Goal: Transaction & Acquisition: Obtain resource

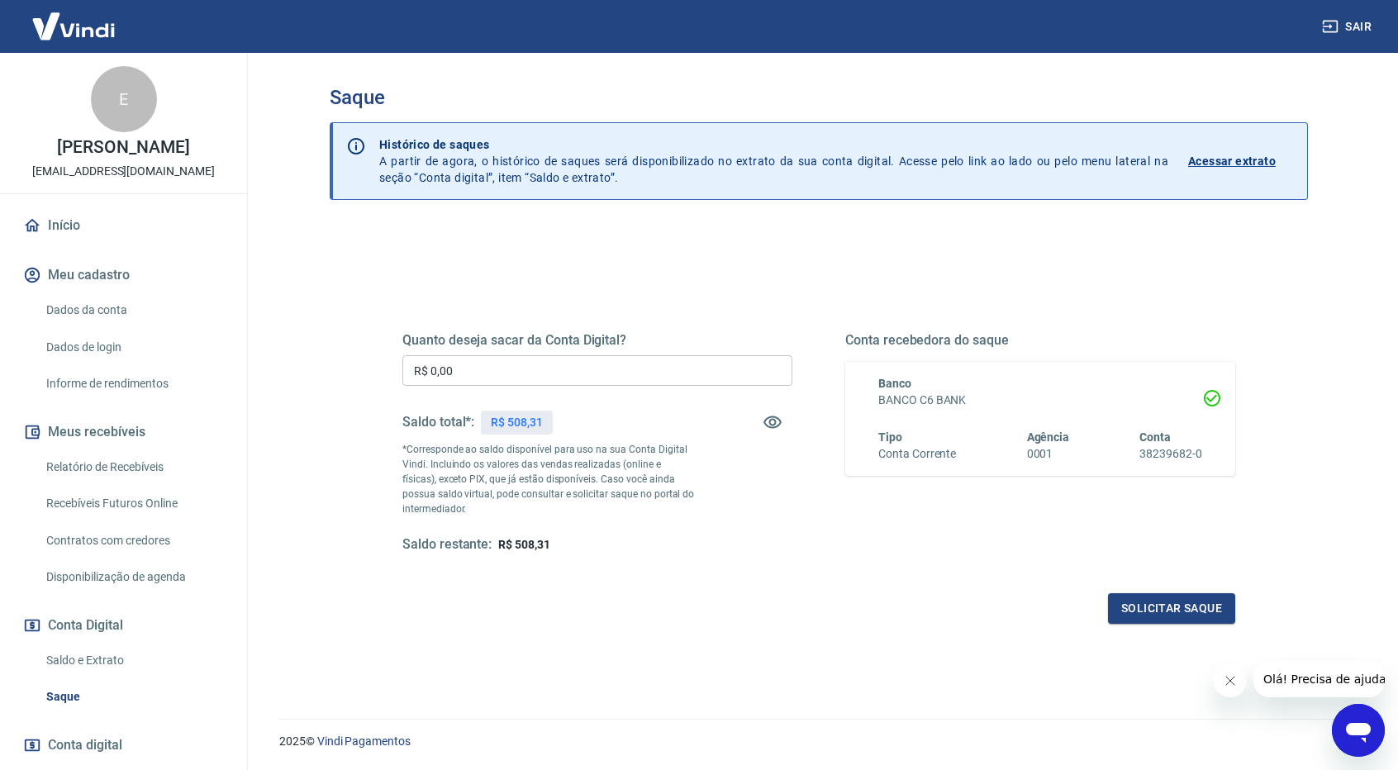
click at [658, 359] on input "R$ 0,00" at bounding box center [597, 370] width 390 height 31
type input "R$ 508,31"
click at [1176, 612] on button "Solicitar saque" at bounding box center [1171, 608] width 127 height 31
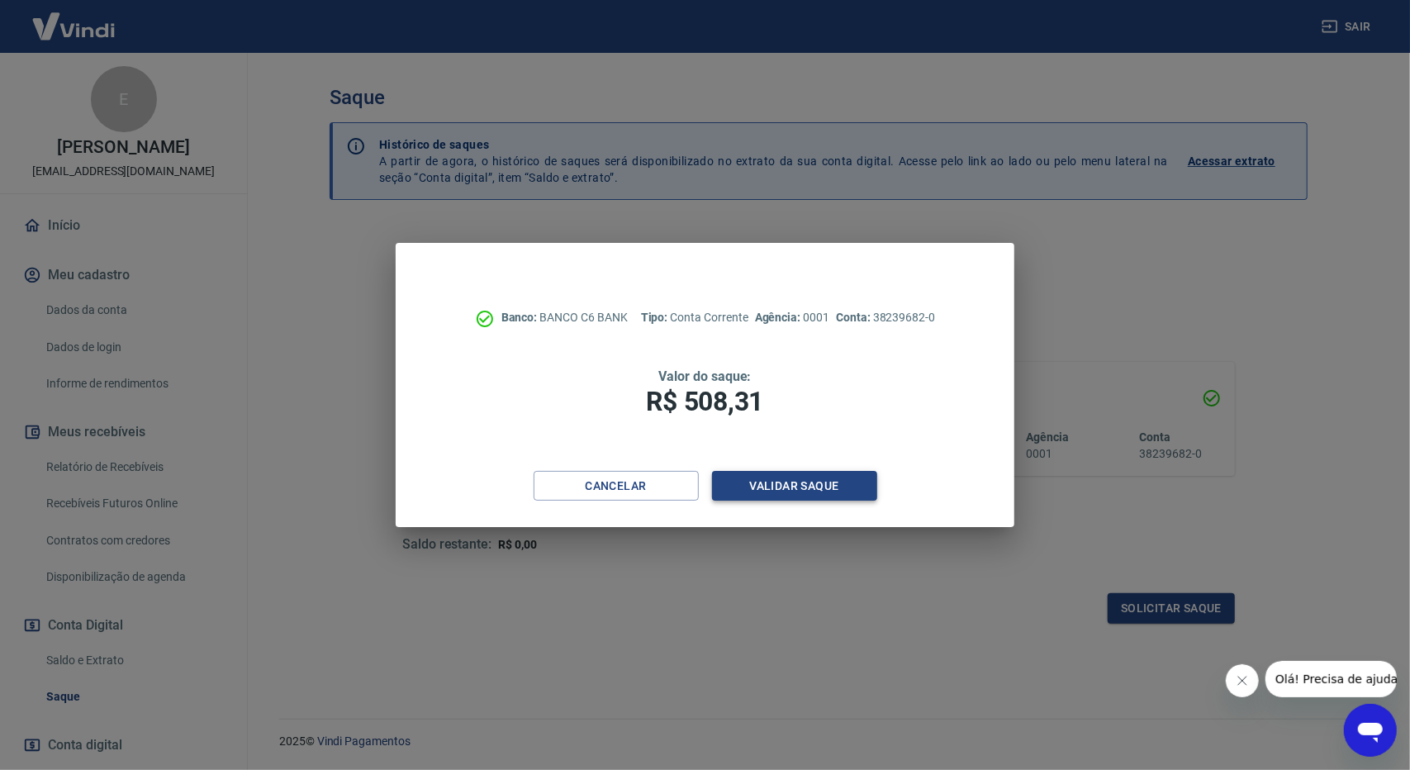
click at [806, 495] on button "Validar saque" at bounding box center [794, 486] width 165 height 31
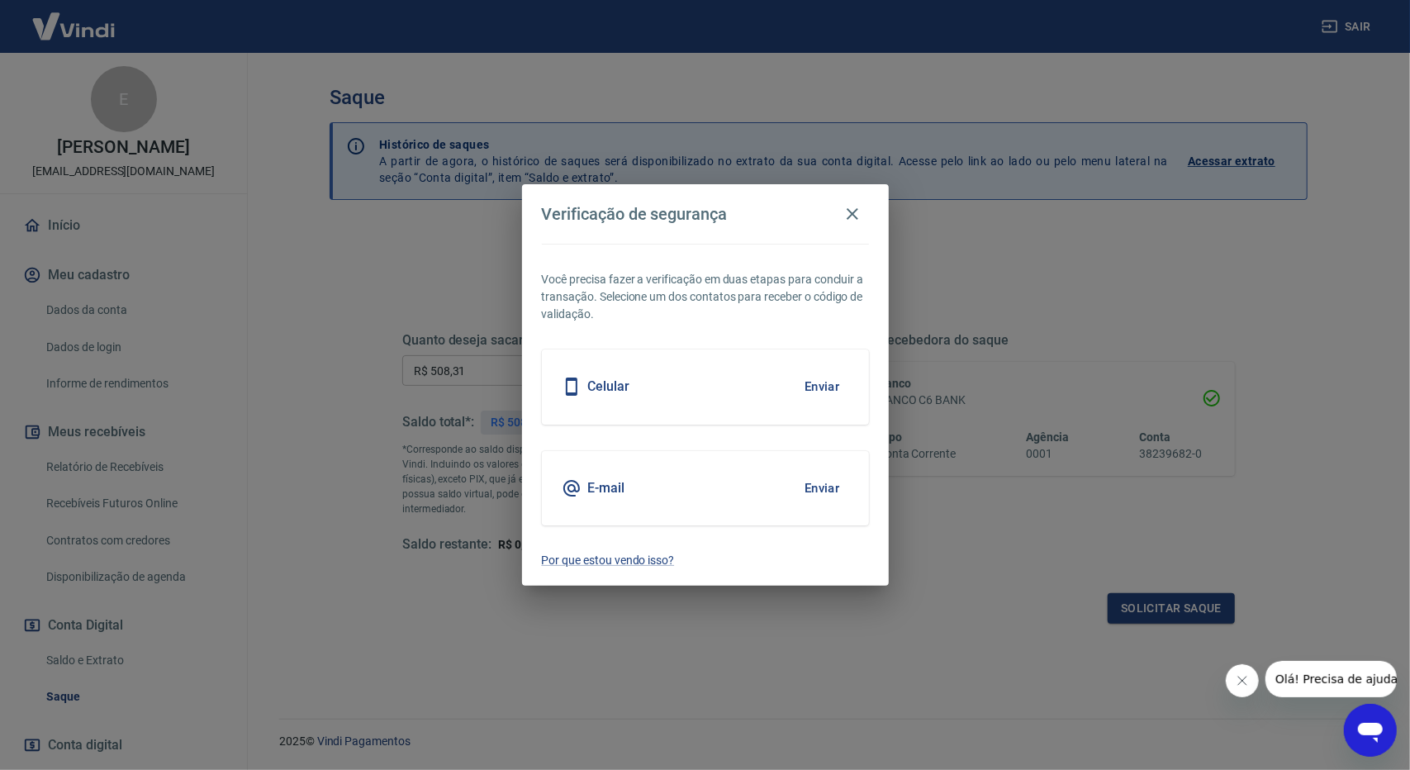
click at [818, 487] on button "Enviar" at bounding box center [823, 488] width 54 height 35
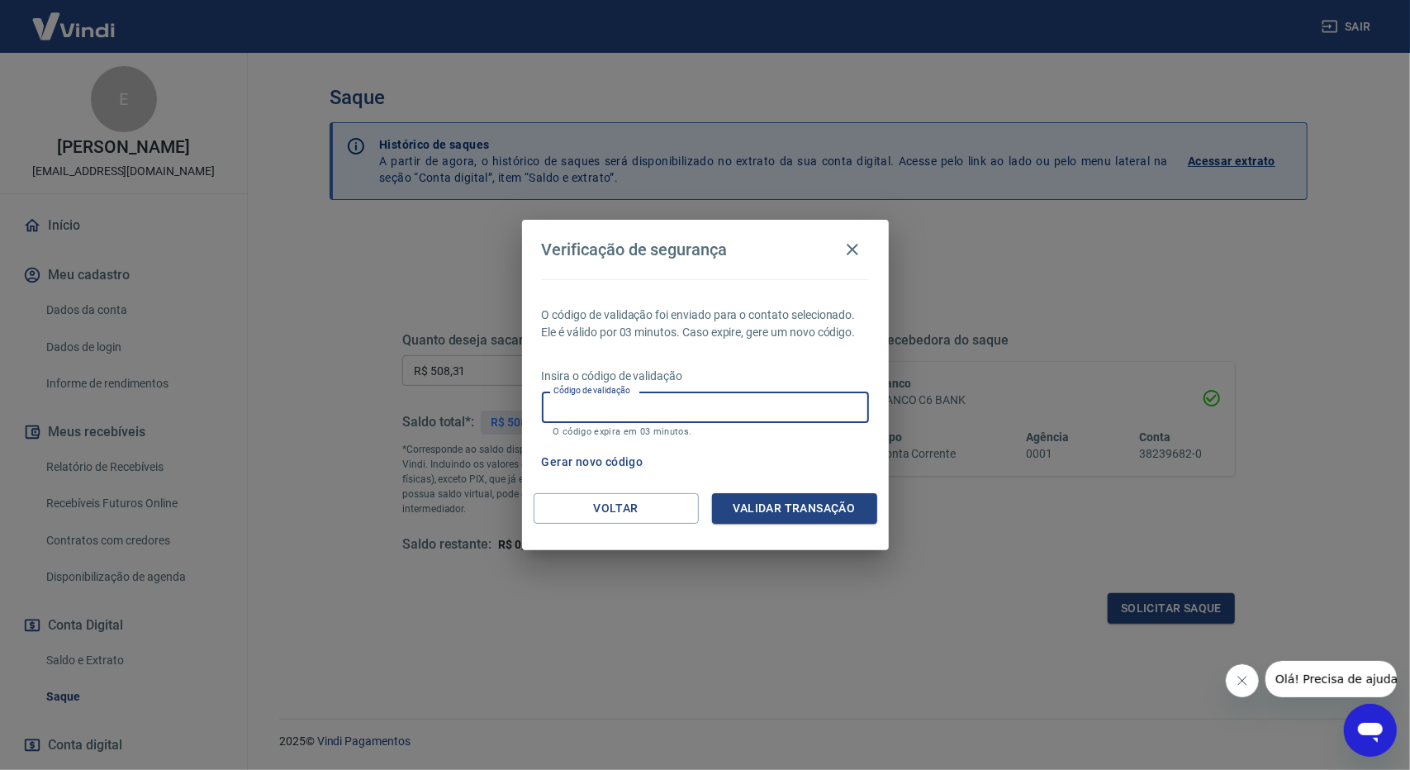
drag, startPoint x: 758, startPoint y: 392, endPoint x: 758, endPoint y: 404, distance: 12.4
click at [758, 392] on input "Código de validação" at bounding box center [705, 407] width 327 height 31
paste input "454044"
type input "454044"
click at [811, 503] on button "Validar transação" at bounding box center [794, 508] width 165 height 31
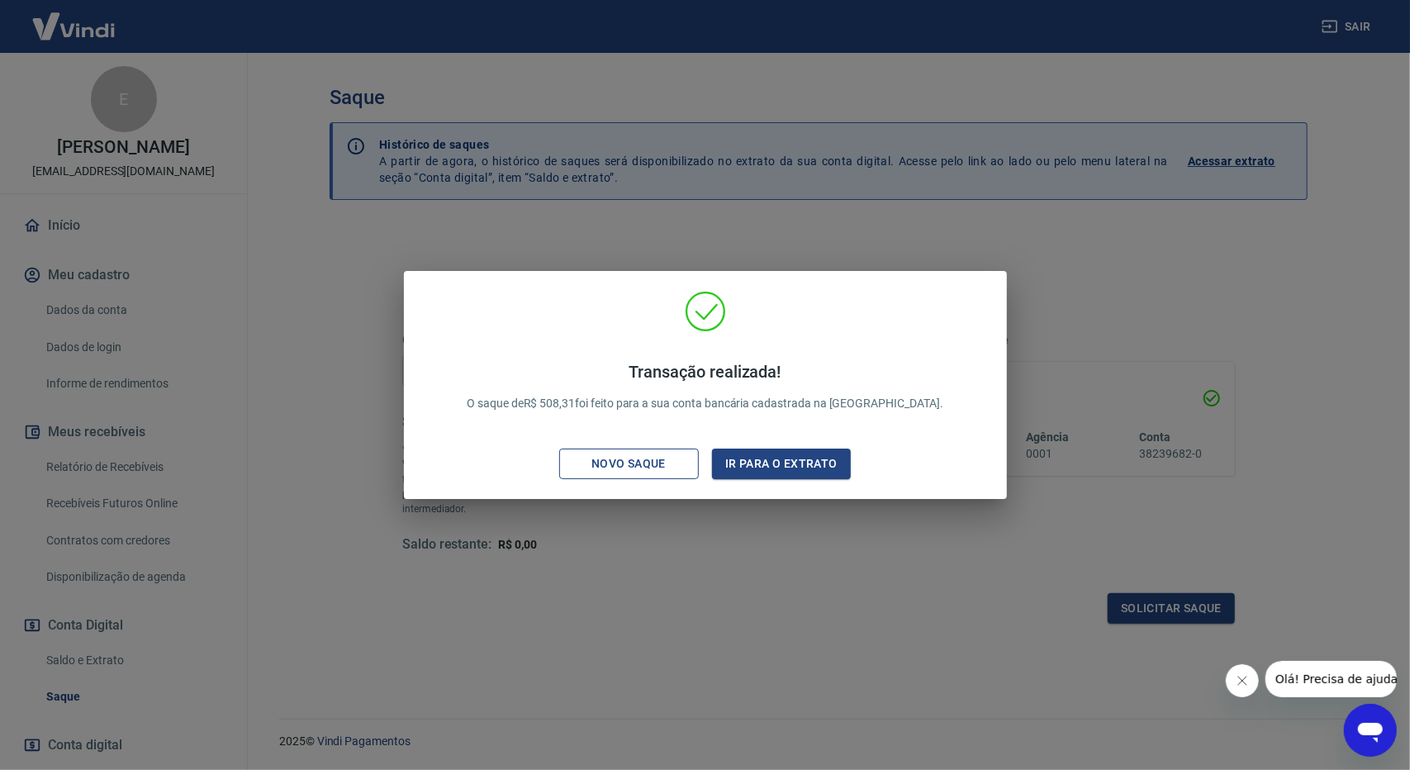
click at [686, 463] on div "Novo saque" at bounding box center [629, 464] width 114 height 21
